Goal: Information Seeking & Learning: Learn about a topic

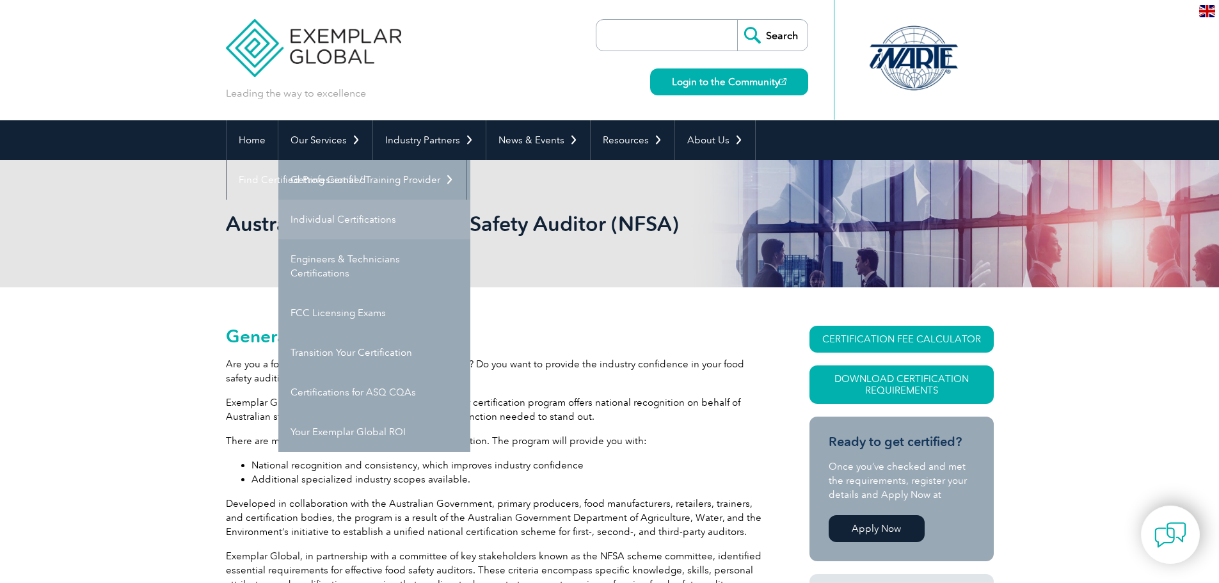
click at [365, 221] on link "Individual Certifications" at bounding box center [374, 220] width 192 height 40
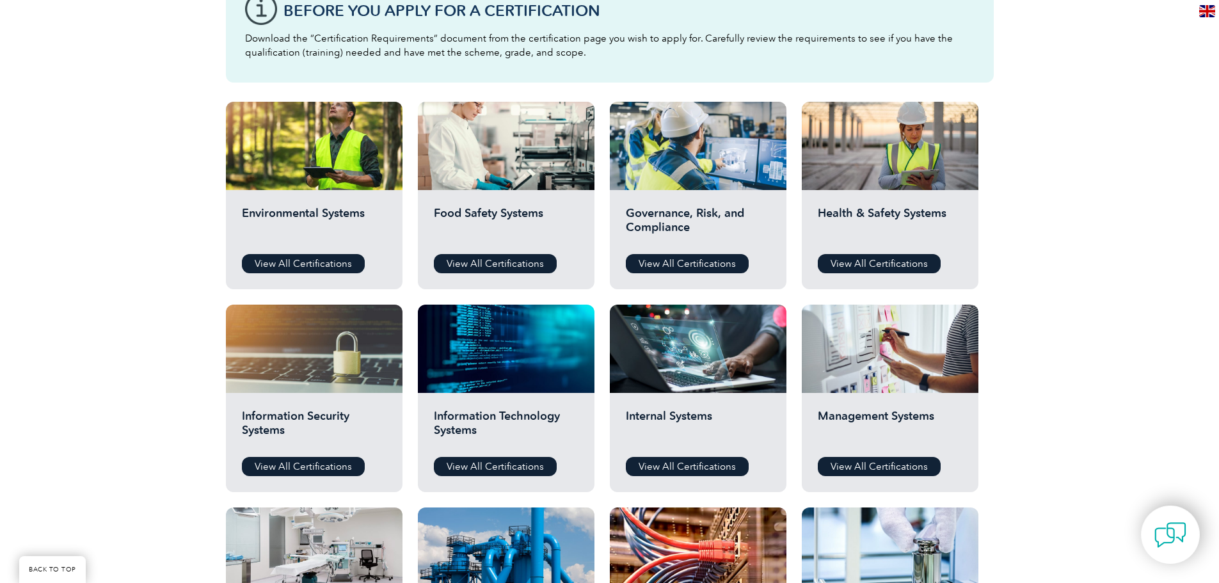
scroll to position [384, 0]
click at [533, 264] on link "View All Certifications" at bounding box center [495, 262] width 123 height 19
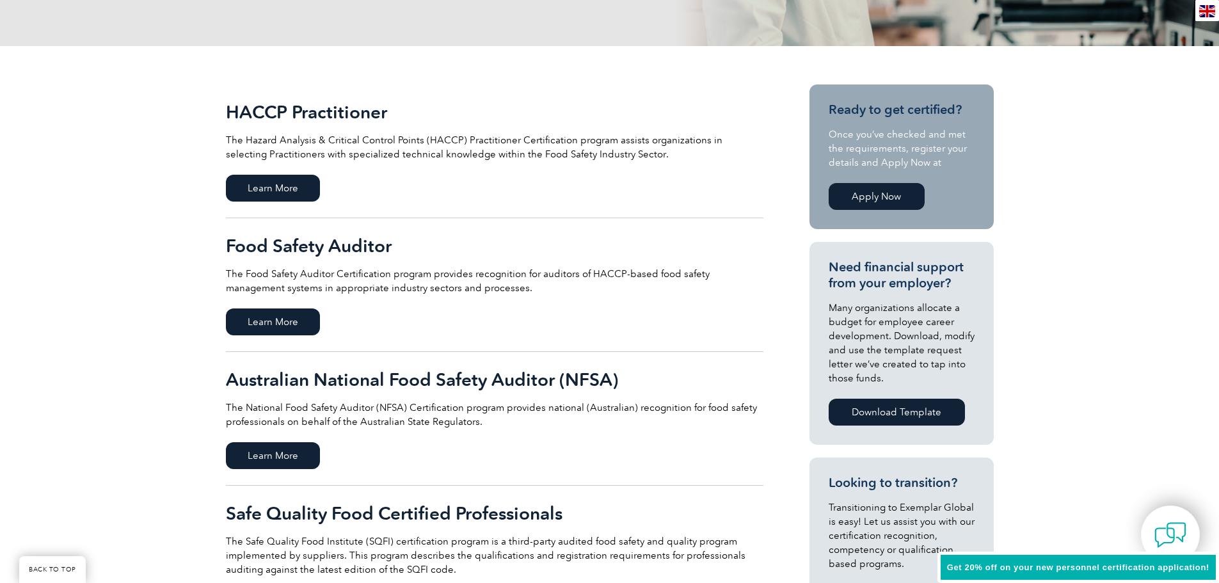
scroll to position [256, 0]
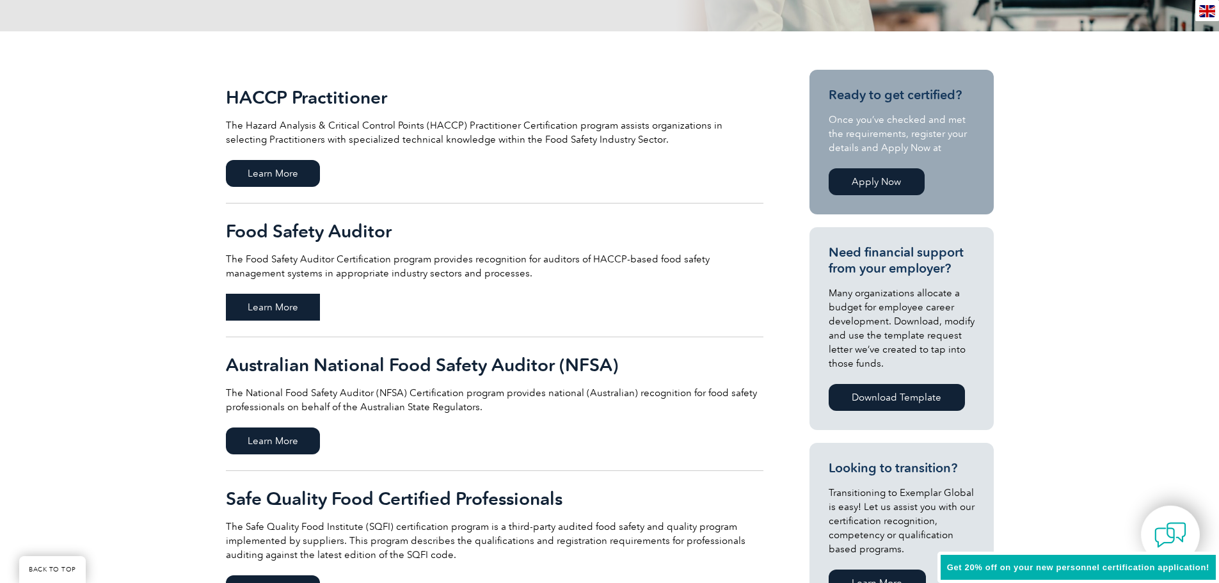
click at [291, 307] on span "Learn More" at bounding box center [273, 307] width 94 height 27
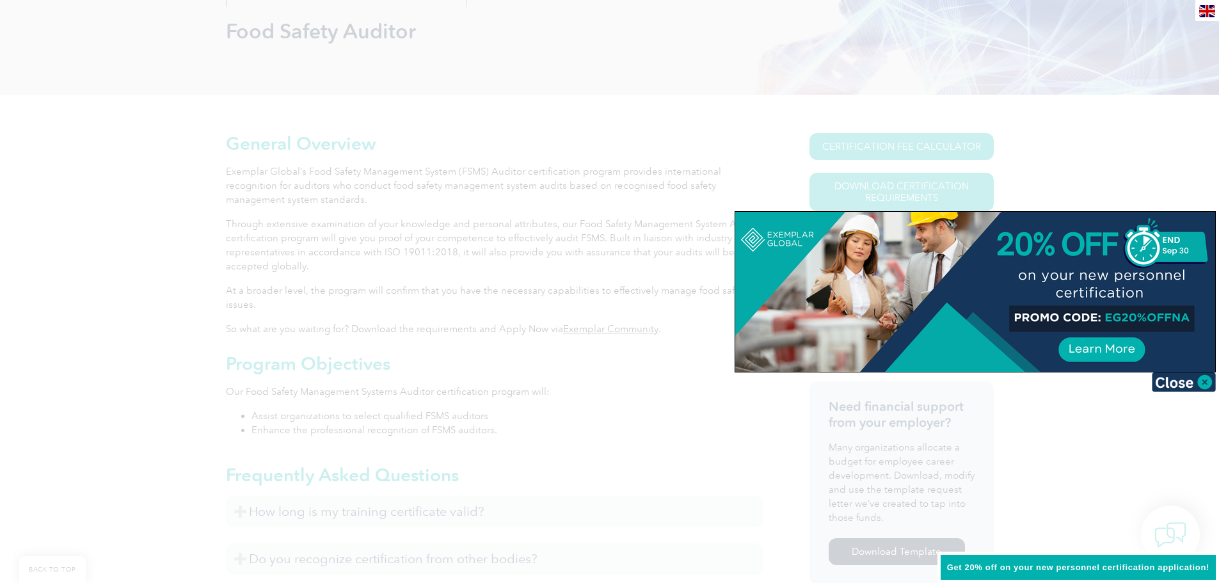
scroll to position [192, 0]
click at [1202, 380] on img at bounding box center [1184, 381] width 64 height 19
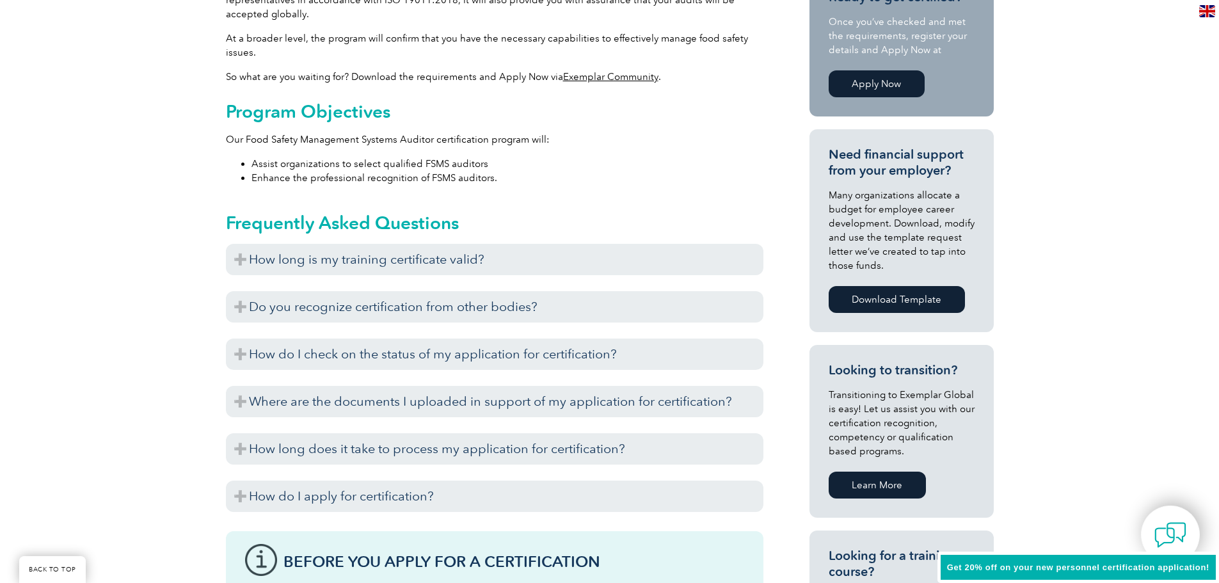
scroll to position [448, 0]
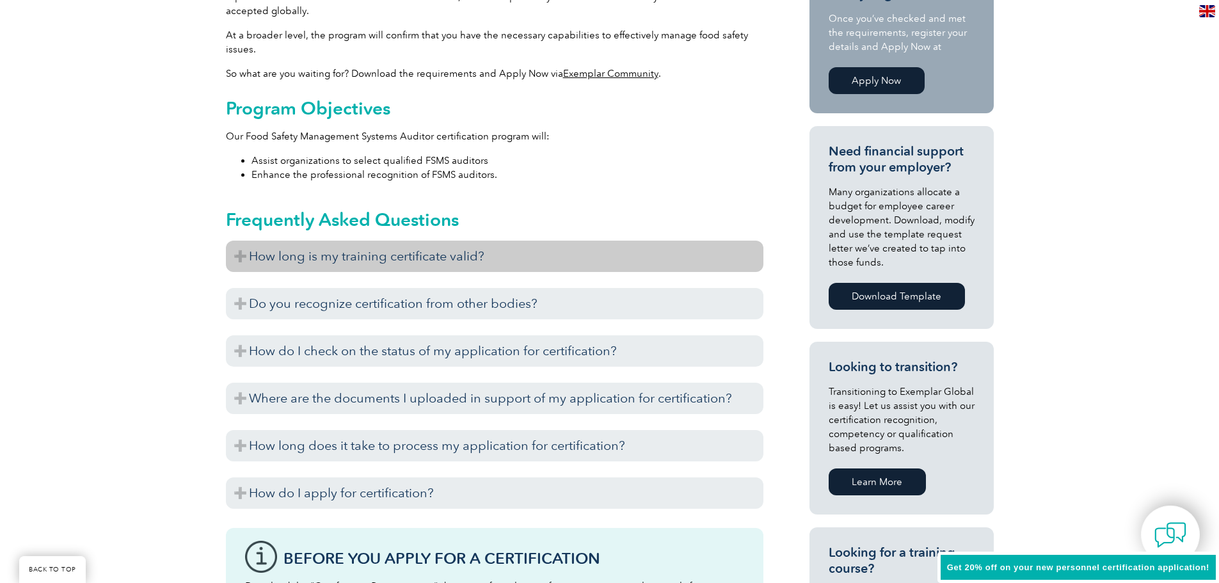
click at [245, 251] on h3 "How long is my training certificate valid?" at bounding box center [495, 256] width 538 height 31
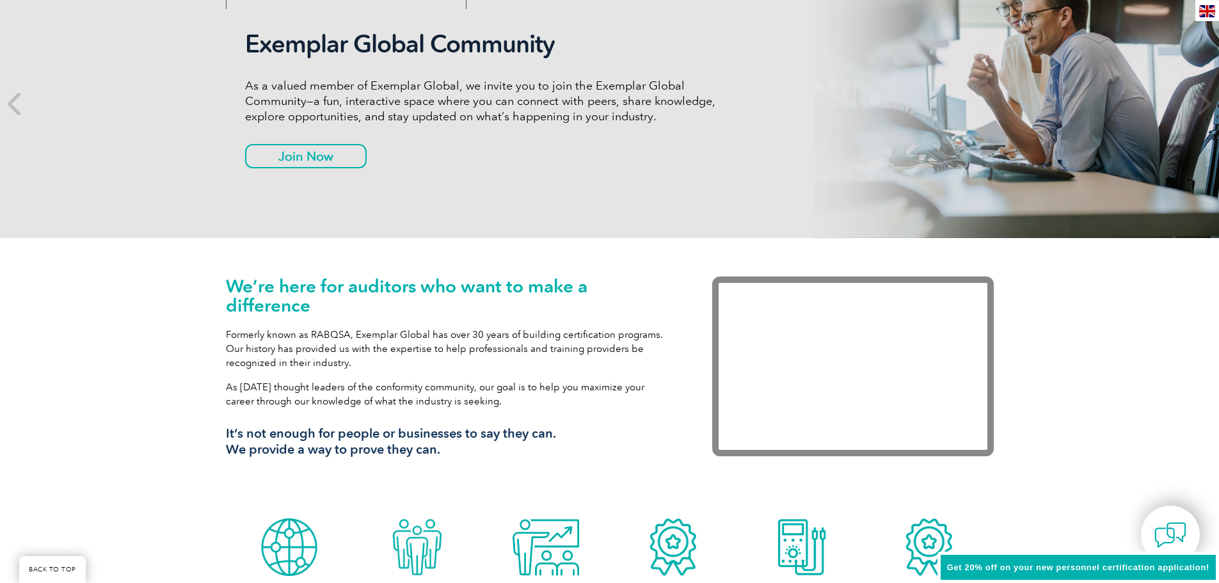
scroll to position [256, 0]
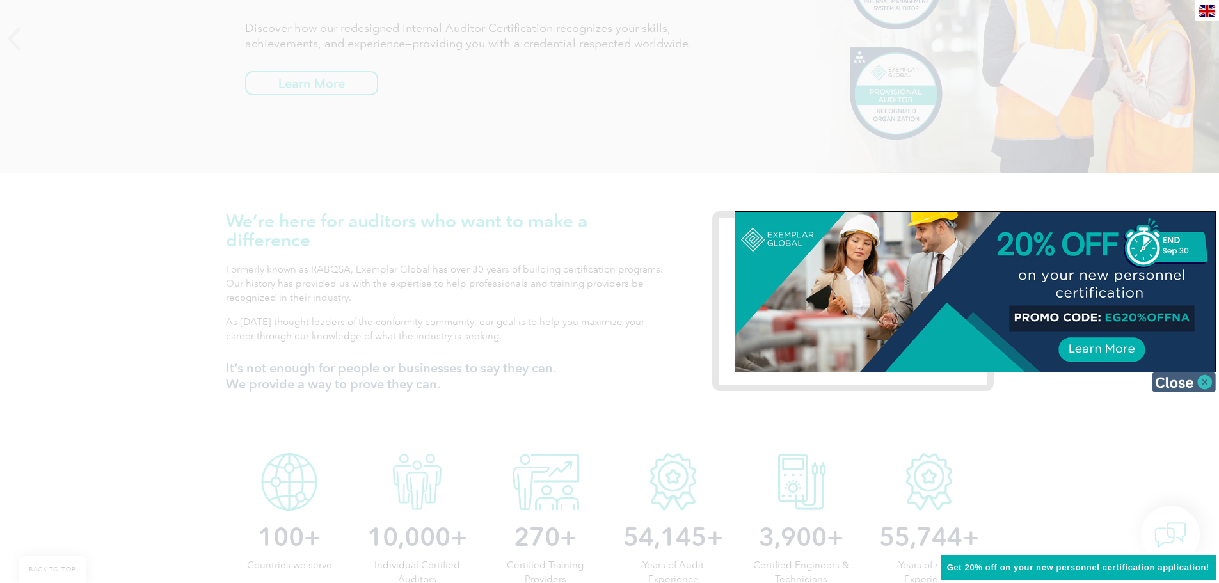
click at [1183, 383] on img at bounding box center [1184, 381] width 64 height 19
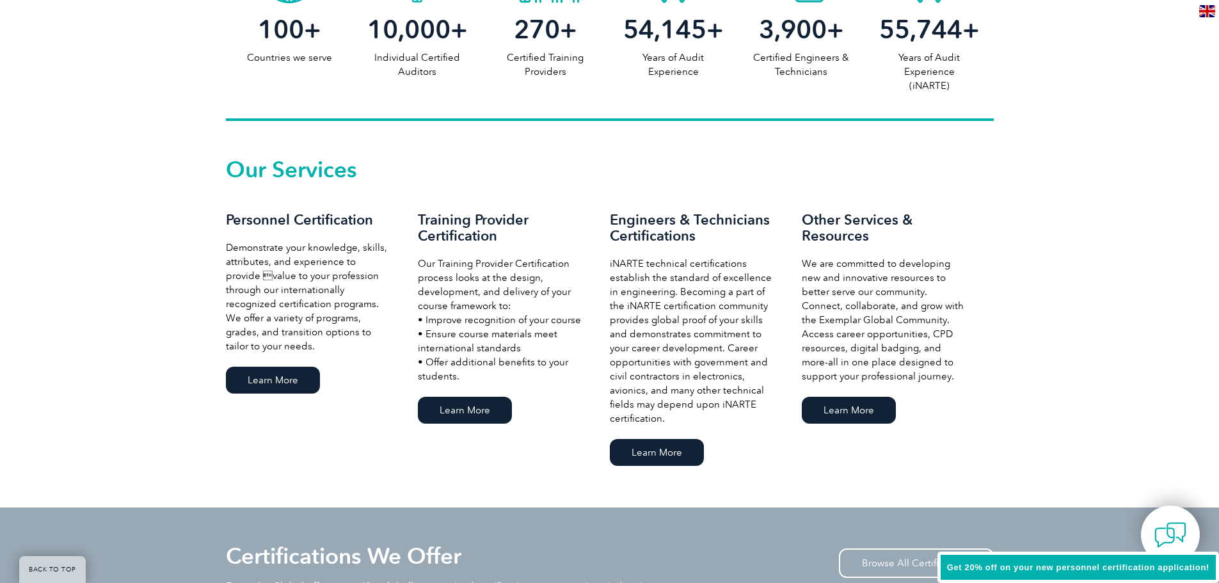
scroll to position [768, 0]
